Goal: Transaction & Acquisition: Book appointment/travel/reservation

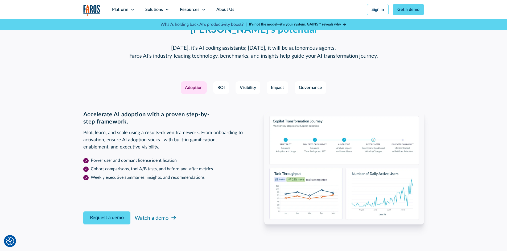
scroll to position [851, 0]
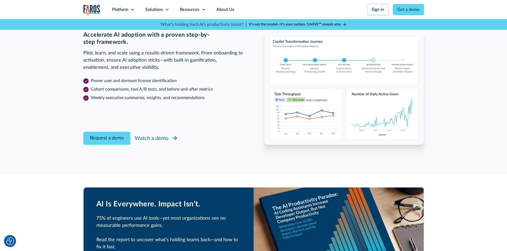
click at [173, 139] on icon at bounding box center [174, 138] width 5 height 5
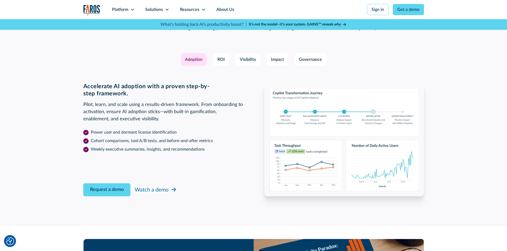
scroll to position [851, 0]
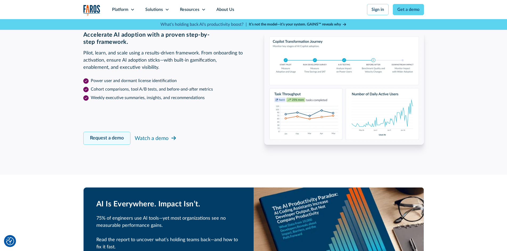
click at [111, 136] on link "Request a demo" at bounding box center [106, 138] width 47 height 13
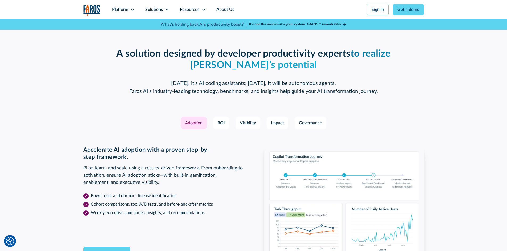
scroll to position [705, 0]
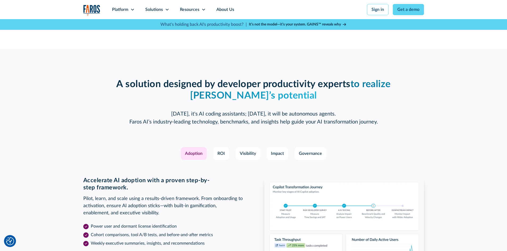
click at [188, 153] on div "Adoption" at bounding box center [194, 154] width 18 height 6
